Goal: Find specific page/section: Find specific page/section

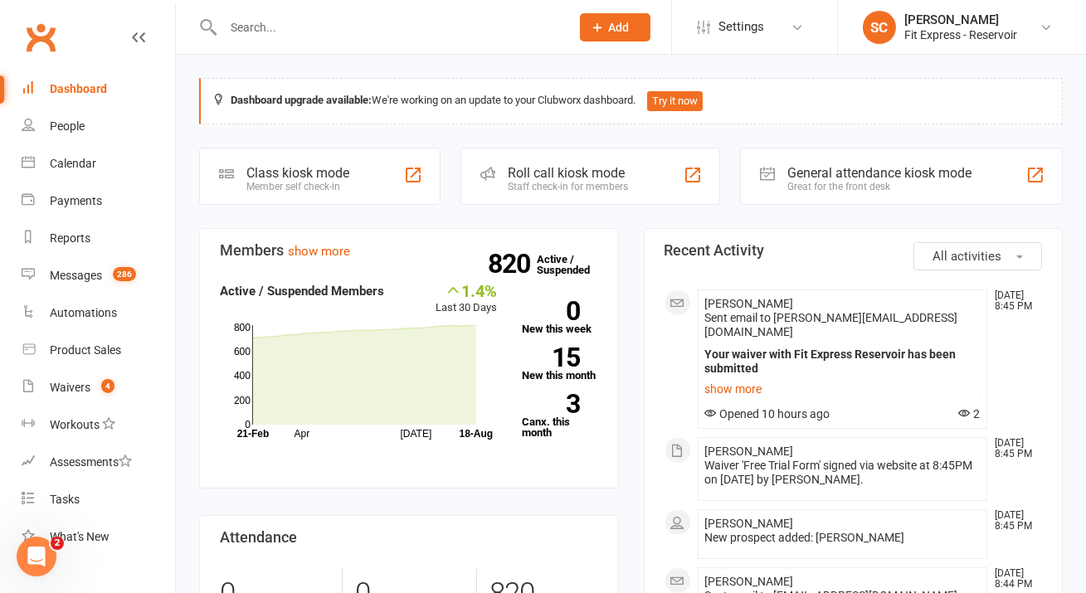
click at [398, 21] on input "text" at bounding box center [388, 27] width 340 height 23
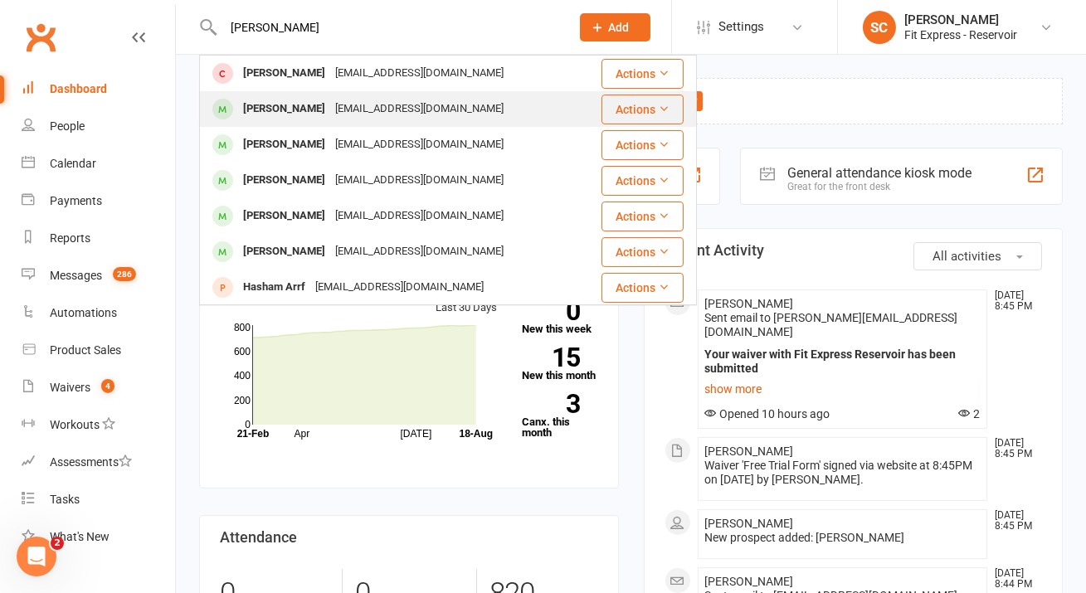
type input "[PERSON_NAME]"
click at [414, 113] on div "[EMAIL_ADDRESS][DOMAIN_NAME]" at bounding box center [419, 109] width 178 height 24
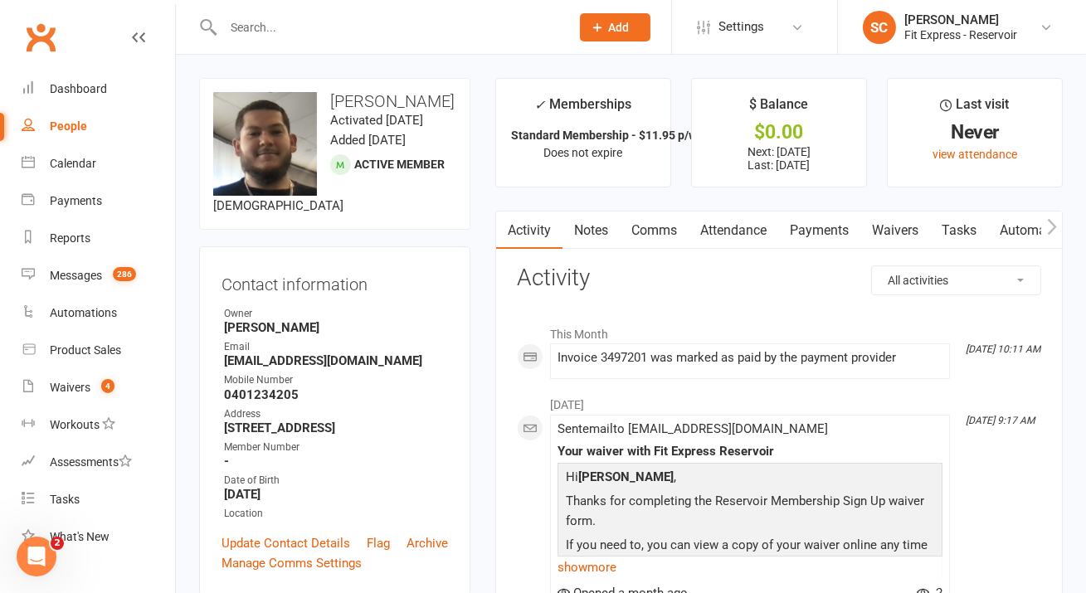
click at [304, 33] on input "text" at bounding box center [388, 27] width 340 height 23
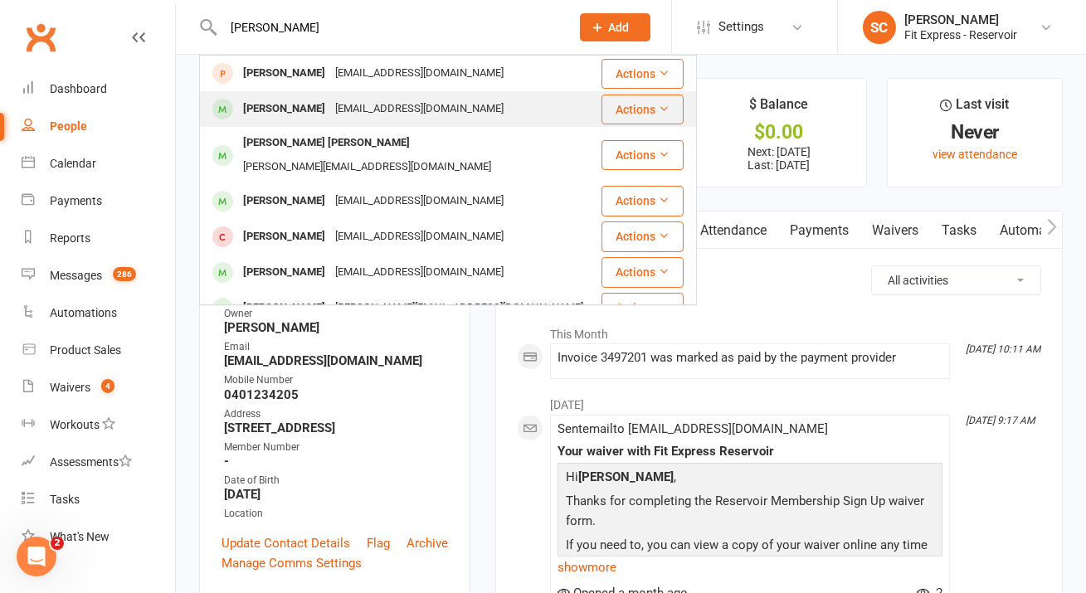
type input "[PERSON_NAME]"
click at [390, 116] on div "[EMAIL_ADDRESS][DOMAIN_NAME]" at bounding box center [419, 109] width 178 height 24
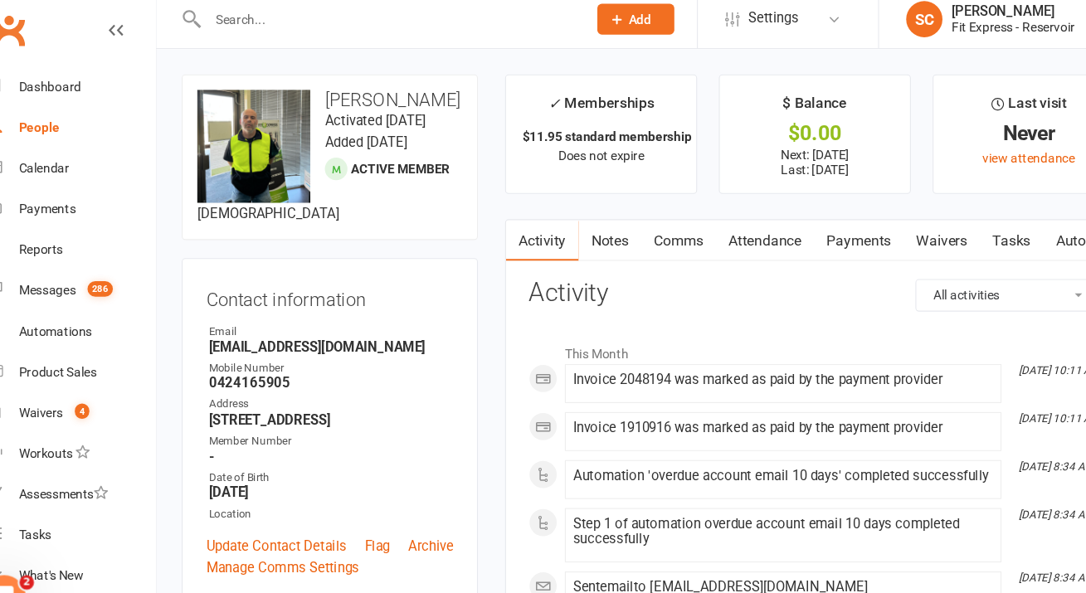
click at [242, 20] on input "text" at bounding box center [388, 27] width 340 height 23
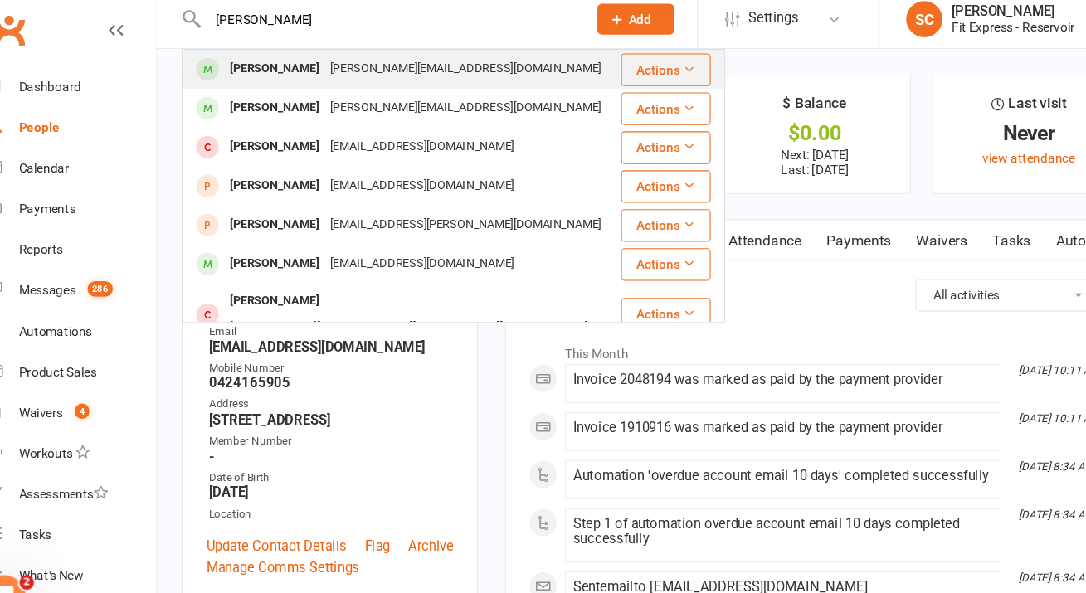
type input "[PERSON_NAME]"
click at [255, 70] on div "[PERSON_NAME]" at bounding box center [284, 73] width 92 height 24
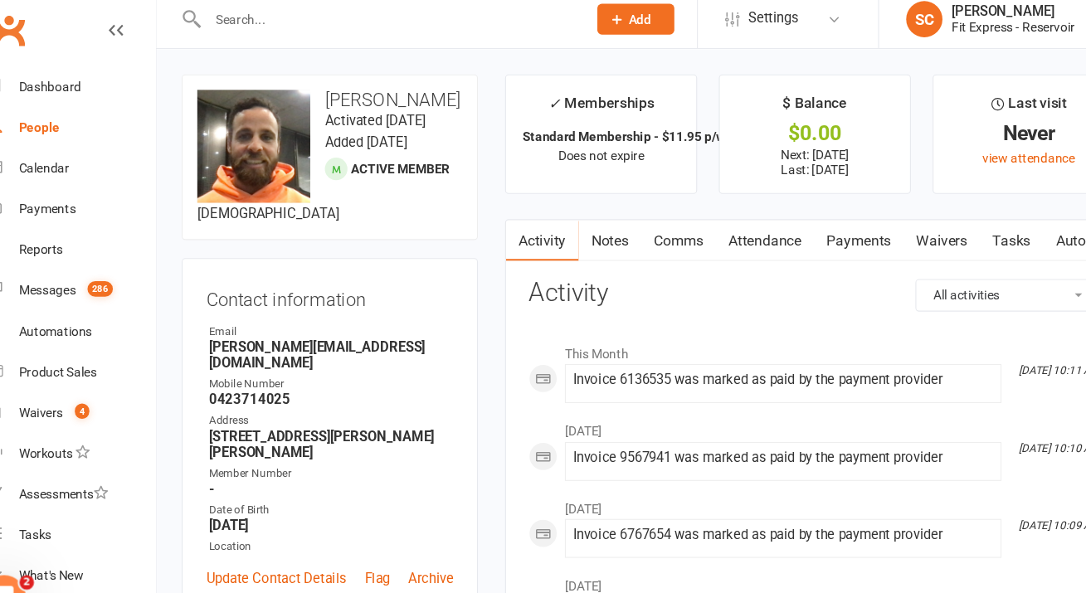
click at [243, 26] on input "text" at bounding box center [388, 27] width 340 height 23
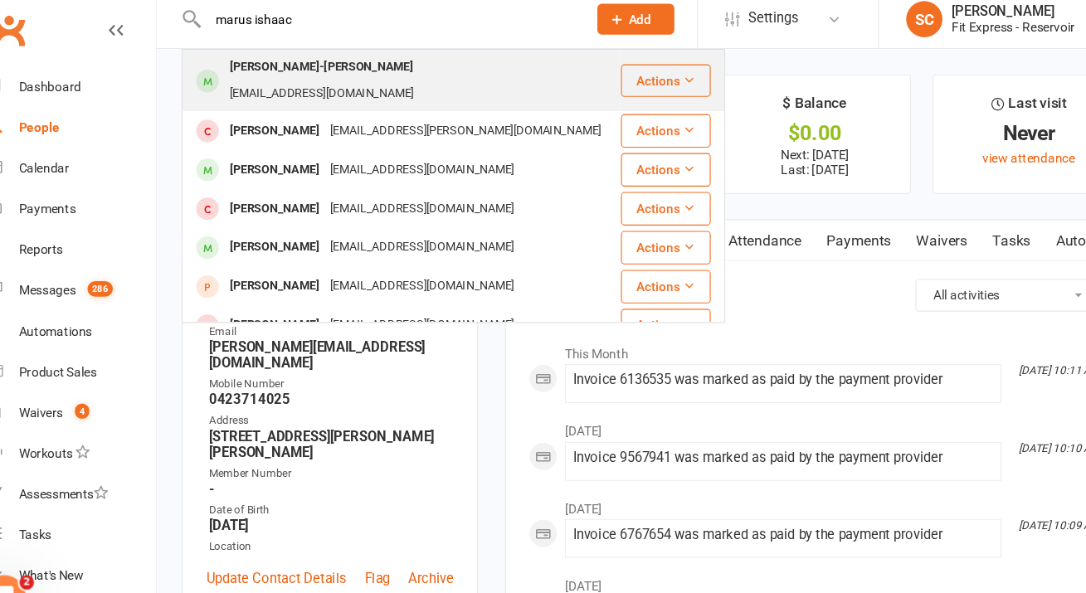
type input "marus ishaac"
click at [369, 84] on div "[EMAIL_ADDRESS][DOMAIN_NAME]" at bounding box center [327, 96] width 178 height 24
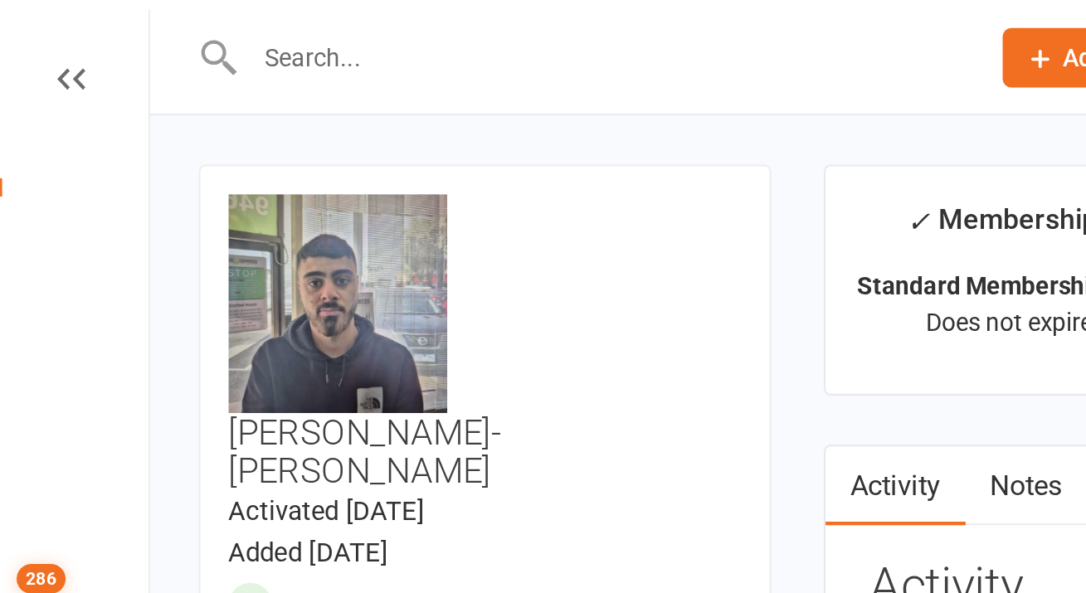
drag, startPoint x: 165, startPoint y: 98, endPoint x: 167, endPoint y: 139, distance: 41.5
